Goal: Task Accomplishment & Management: Manage account settings

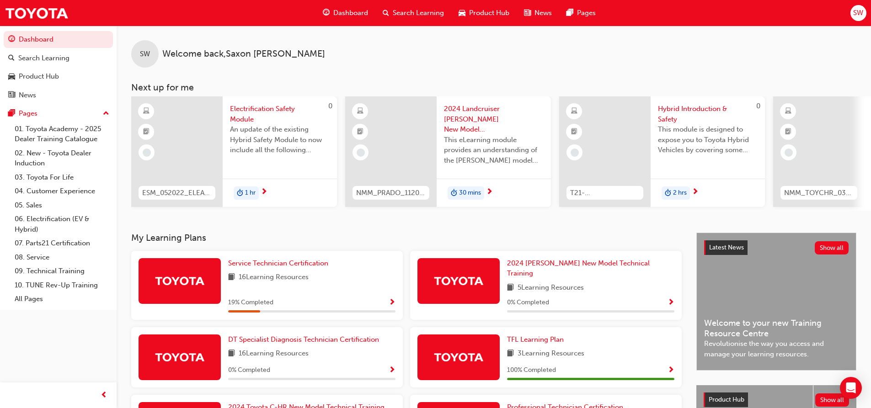
click at [854, 9] on span "SW" at bounding box center [858, 13] width 10 height 11
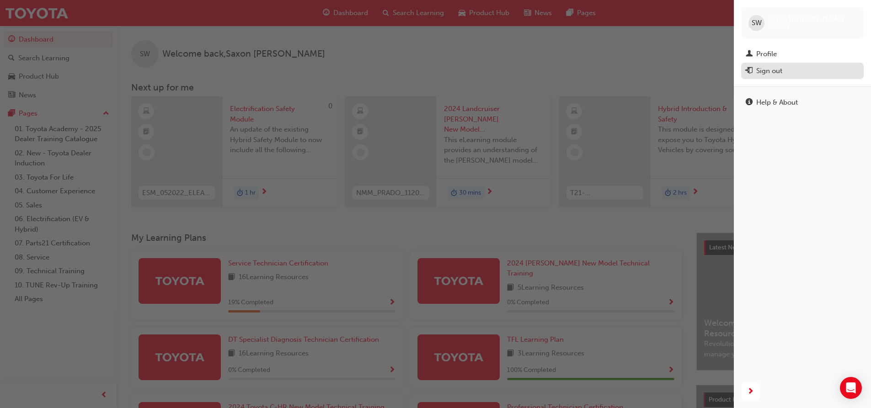
click at [769, 73] on div "Sign out" at bounding box center [769, 71] width 26 height 11
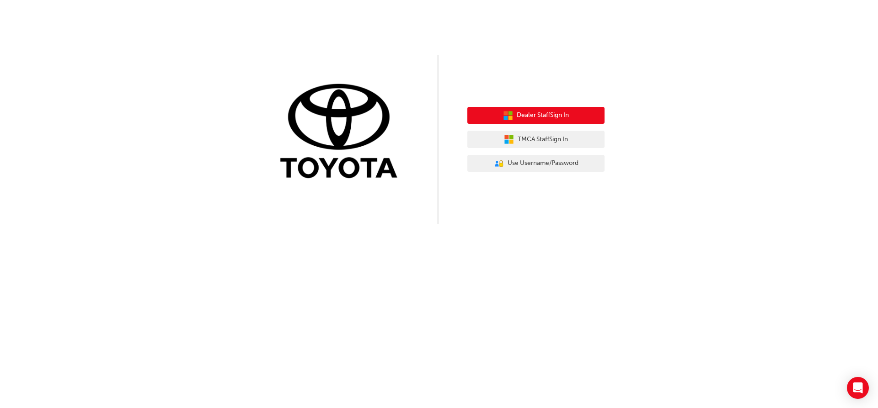
click at [521, 116] on span "Dealer Staff Sign In" at bounding box center [543, 115] width 52 height 11
